Goal: Task Accomplishment & Management: Use online tool/utility

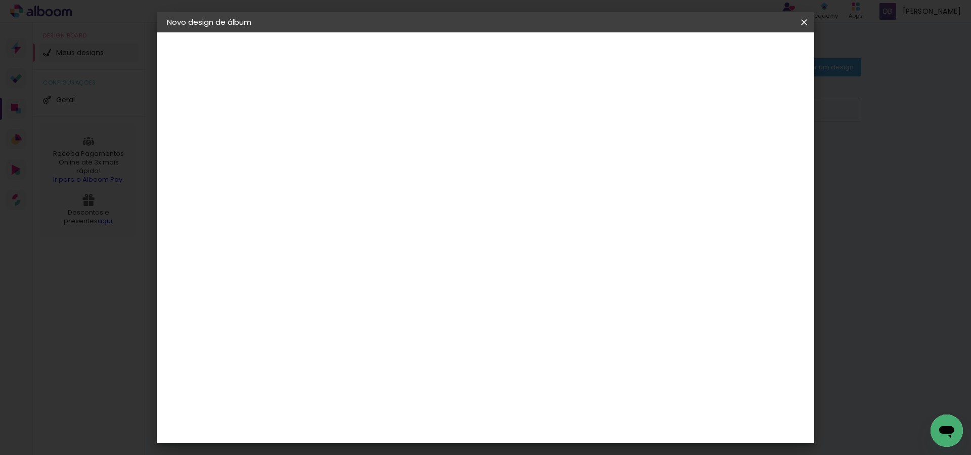
click at [332, 134] on input at bounding box center [332, 136] width 0 height 16
type input "Acompanhamento Chloe"
click at [0, 0] on slot "Avançar" at bounding box center [0, 0] width 0 height 0
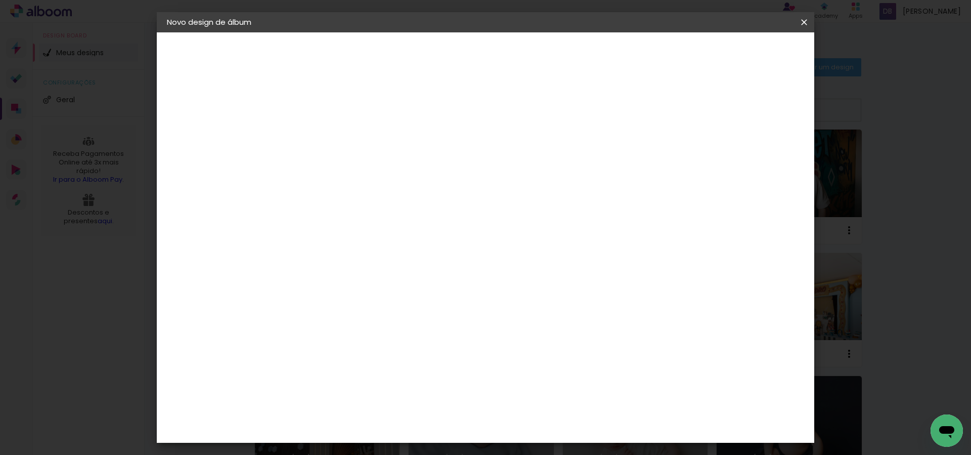
click at [353, 161] on input "[GEOGRAPHIC_DATA]" at bounding box center [344, 161] width 74 height 13
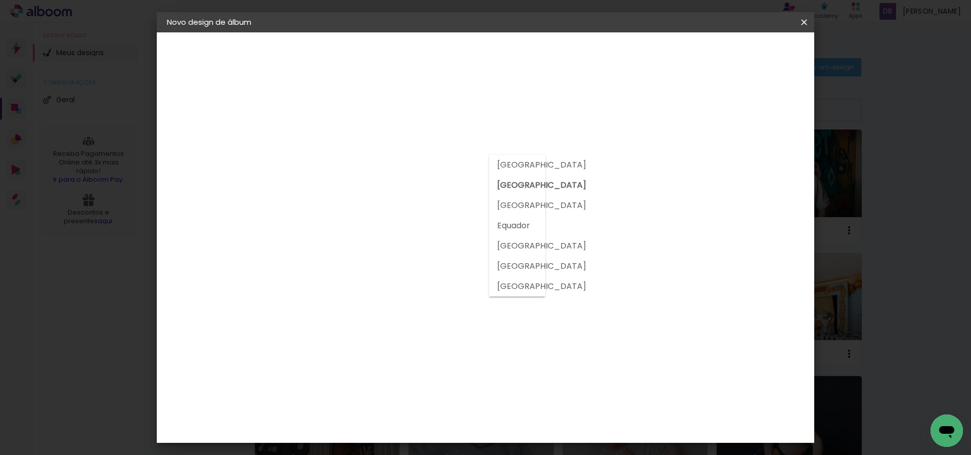
click at [290, 118] on div "Fornecedor Escolha um fornecedor ou avance com o tamanho livre. Voltar Avançar" at bounding box center [412, 75] width 248 height 86
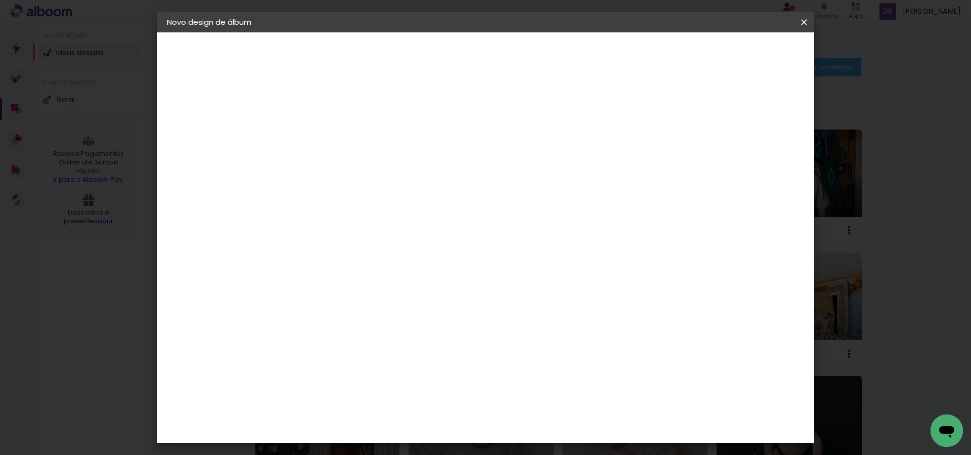
scroll to position [2499, 0]
click at [0, 0] on slot "Avançar" at bounding box center [0, 0] width 0 height 0
click at [372, 169] on input "text" at bounding box center [351, 176] width 39 height 16
click at [0, 0] on slot "Padrão" at bounding box center [0, 0] width 0 height 0
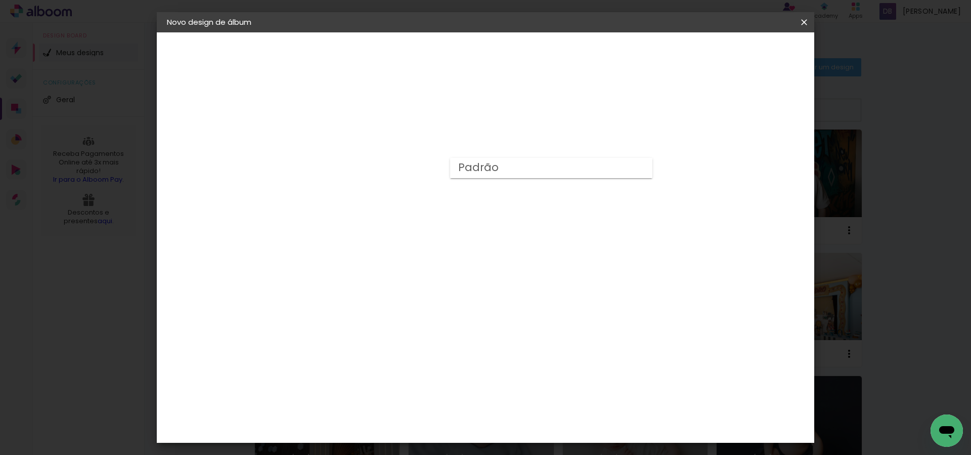
type input "Padrão"
click at [400, 387] on span "25 × 25" at bounding box center [376, 400] width 47 height 27
click at [0, 0] on slot "Avançar" at bounding box center [0, 0] width 0 height 0
click at [748, 52] on span "Iniciar design" at bounding box center [725, 53] width 46 height 7
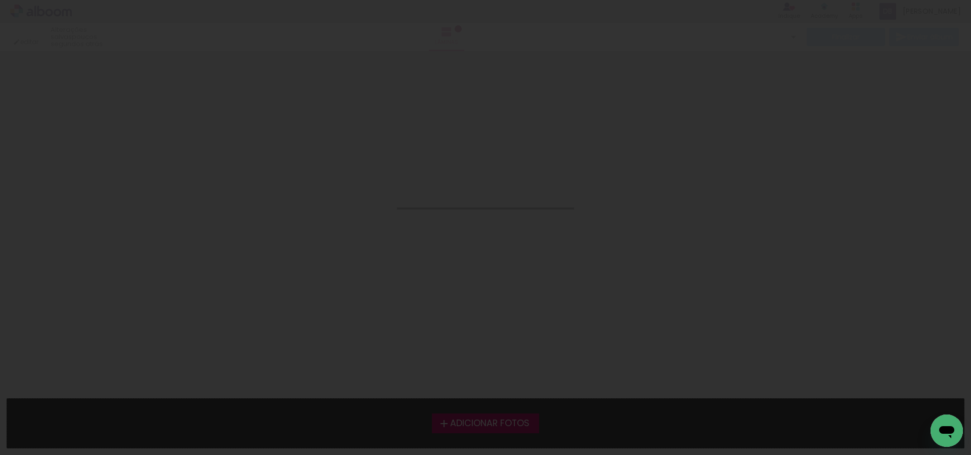
click at [772, 58] on body "link( href="../../bower_components/polymer/polymer.html" rel="import" ) picture…" at bounding box center [485, 227] width 971 height 455
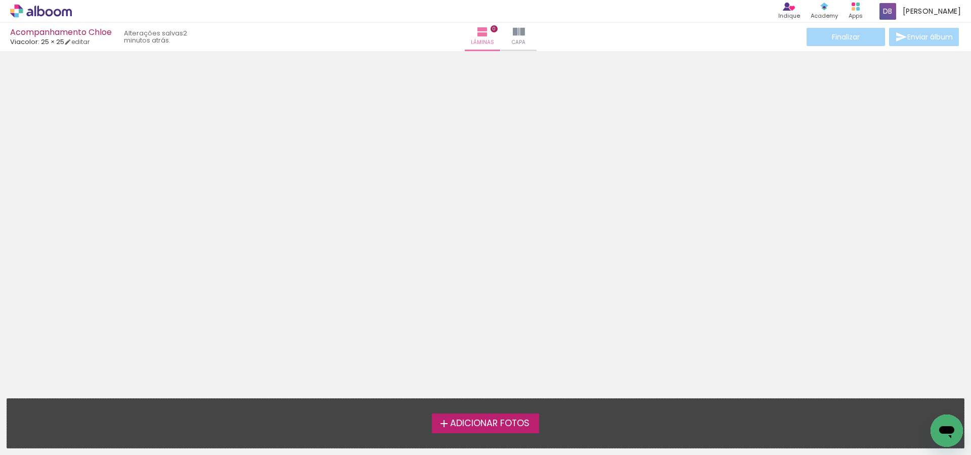
click at [468, 179] on div at bounding box center [485, 221] width 971 height 333
